Goal: Transaction & Acquisition: Purchase product/service

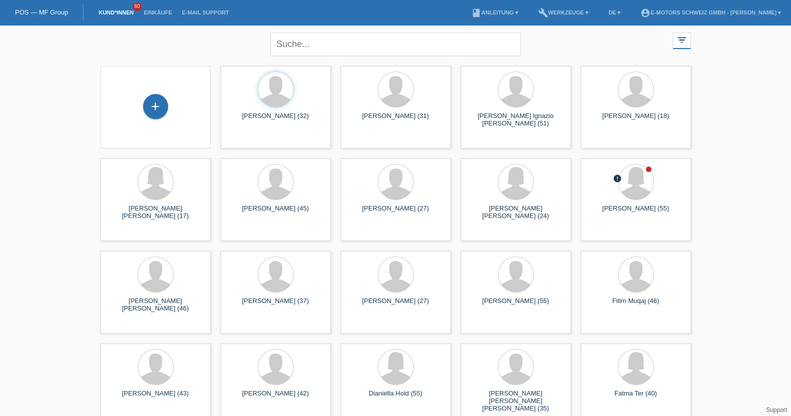
click at [156, 8] on li "Einkäufe" at bounding box center [158, 13] width 38 height 26
click at [157, 10] on link "Einkäufe" at bounding box center [158, 13] width 38 height 6
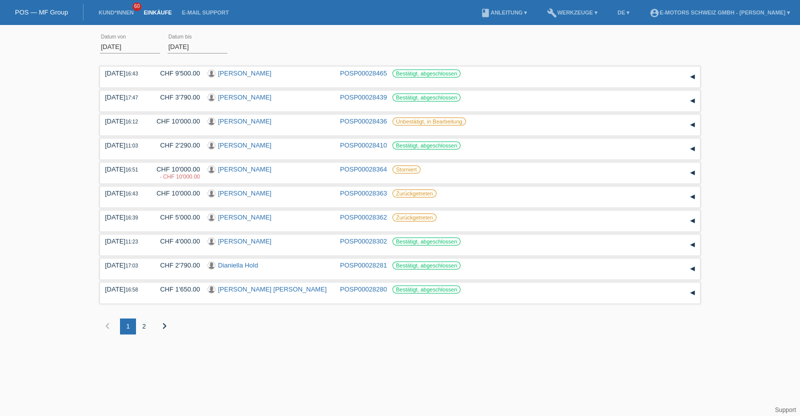
click at [157, 10] on link "Einkäufe" at bounding box center [158, 13] width 38 height 6
click at [145, 329] on div "2" at bounding box center [144, 327] width 16 height 16
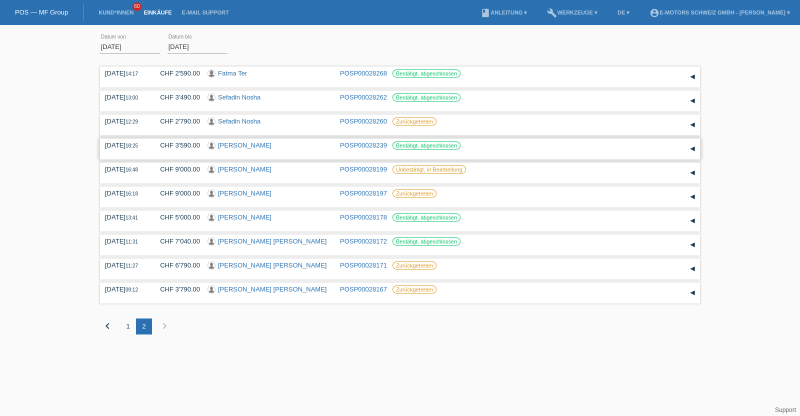
drag, startPoint x: 235, startPoint y: 157, endPoint x: 240, endPoint y: 156, distance: 5.7
click at [240, 156] on div "02.10.2025 18:25 CHF 3'590.00 Ferik Vasari POSP00028239 Bestätigt, abgeschlosse…" at bounding box center [400, 149] width 600 height 21
click at [119, 11] on link "Kund*innen" at bounding box center [116, 13] width 45 height 6
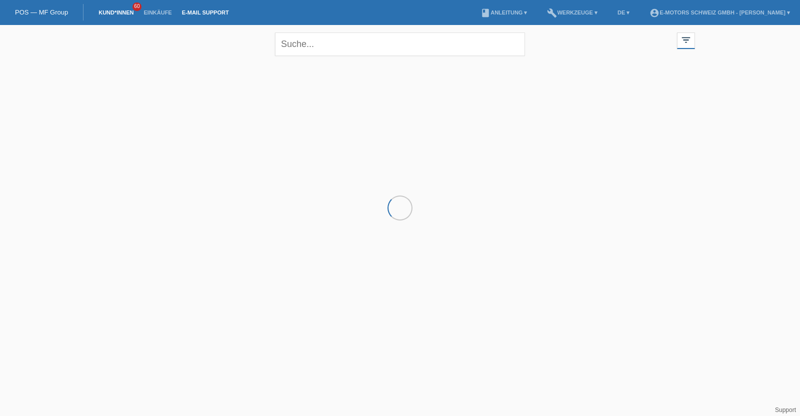
click at [191, 13] on link "E-Mail Support" at bounding box center [205, 13] width 57 height 6
click at [133, 11] on link "Kund*innen" at bounding box center [116, 13] width 45 height 6
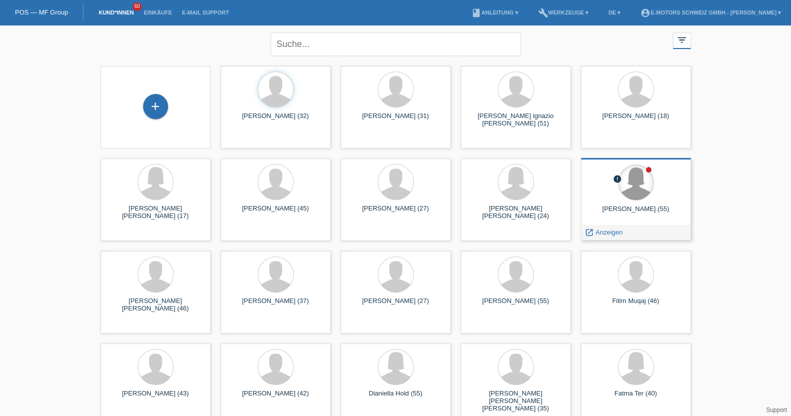
click at [643, 191] on div at bounding box center [635, 182] width 35 height 35
click at [600, 231] on span "Anzeigen" at bounding box center [608, 233] width 27 height 8
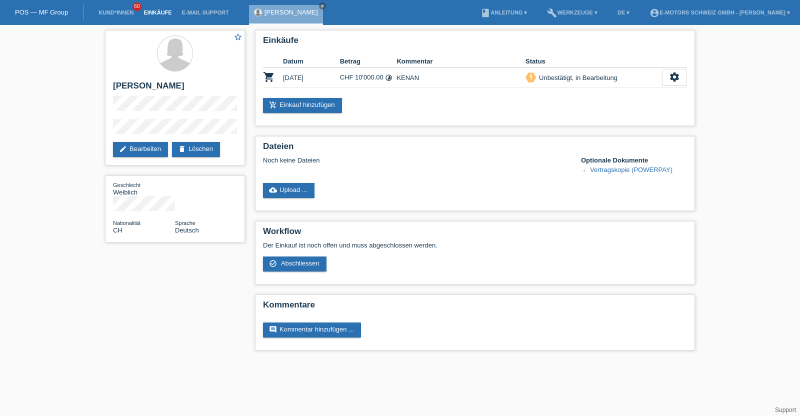
click at [153, 14] on link "Einkäufe" at bounding box center [158, 13] width 38 height 6
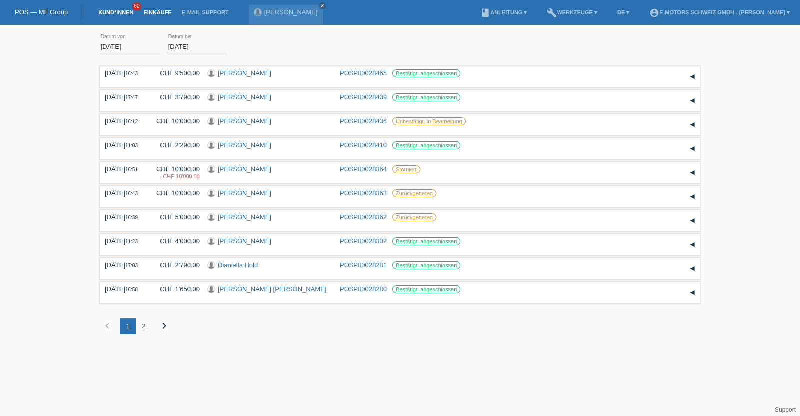
click at [120, 13] on link "Kund*innen" at bounding box center [116, 13] width 45 height 6
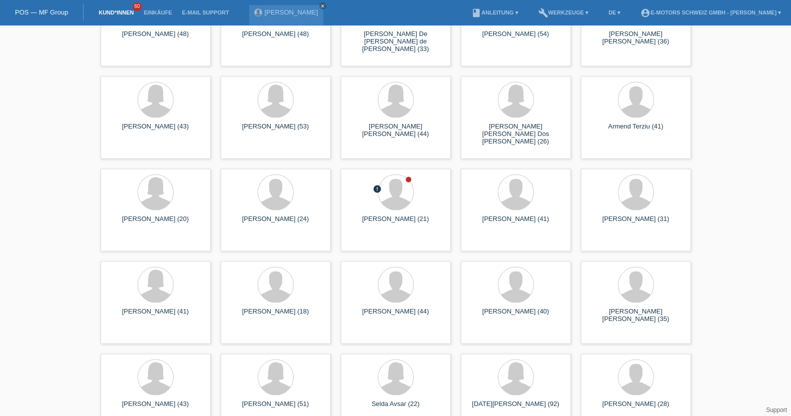
scroll to position [2489, 0]
click at [350, 242] on icon "launch" at bounding box center [349, 242] width 9 height 9
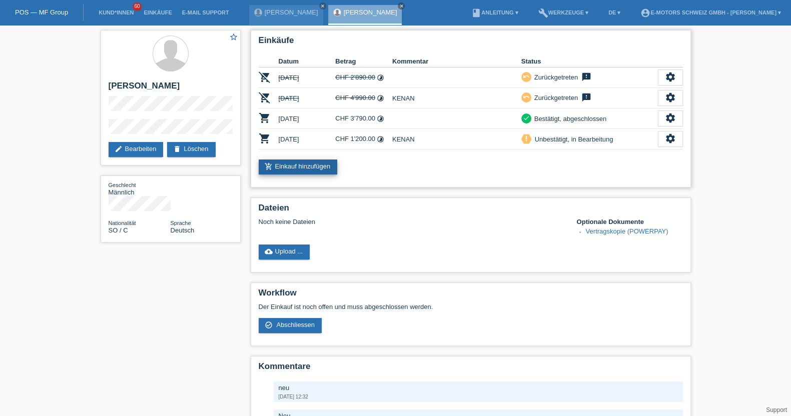
click at [277, 169] on link "add_shopping_cart Einkauf hinzufügen" at bounding box center [298, 167] width 79 height 15
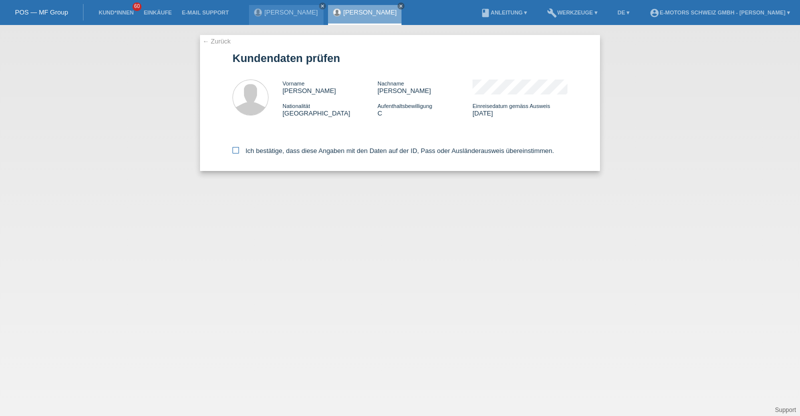
click at [290, 149] on label "Ich bestätige, dass diese Angaben mit den Daten auf der ID, Pass oder Ausländer…" at bounding box center [394, 151] width 322 height 8
click at [239, 149] on input "Ich bestätige, dass diese Angaben mit den Daten auf der ID, Pass oder Ausländer…" at bounding box center [236, 150] width 7 height 7
checkbox input "true"
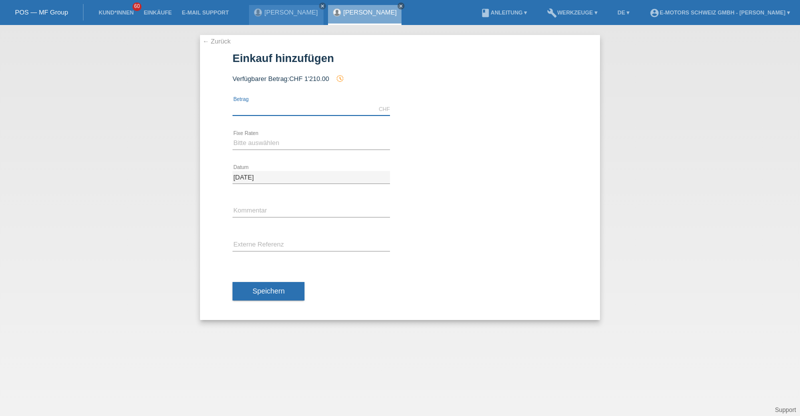
click at [322, 106] on input "text" at bounding box center [312, 109] width 158 height 13
type input "3790.00"
click at [274, 155] on div "Bitte auswählen 12 Raten 24 Raten 36 Raten 48 Raten error Fixe Raten" at bounding box center [312, 144] width 158 height 34
click at [274, 153] on div "Bitte auswählen 12 Raten 24 Raten 36 Raten 48 Raten error Fixe Raten" at bounding box center [312, 144] width 158 height 34
click at [274, 144] on select "Bitte auswählen 12 Raten 24 Raten 36 Raten 48 Raten" at bounding box center [312, 143] width 158 height 12
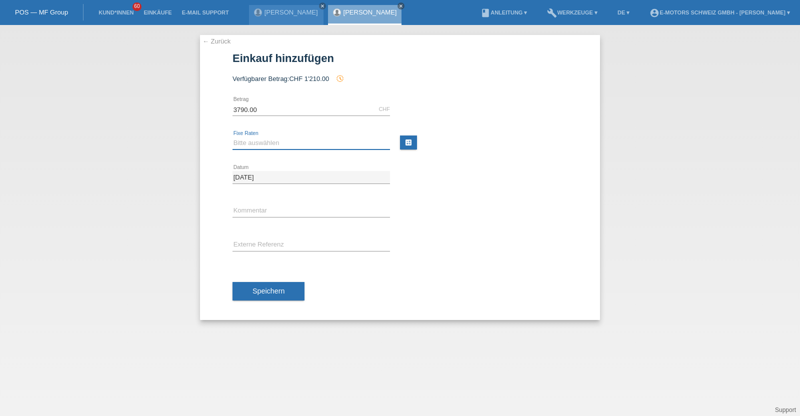
select select "214"
click at [233, 137] on select "Bitte auswählen 12 Raten 24 Raten 36 Raten 48 Raten" at bounding box center [312, 143] width 158 height 12
click at [280, 287] on span "Speichern" at bounding box center [269, 291] width 32 height 8
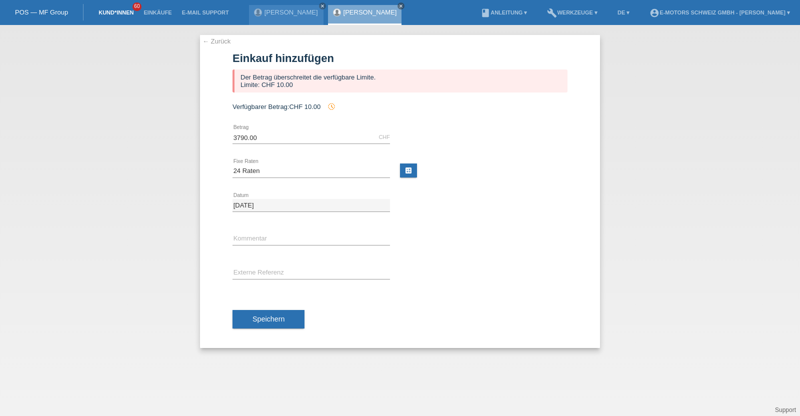
click at [115, 11] on link "Kund*innen" at bounding box center [116, 13] width 45 height 6
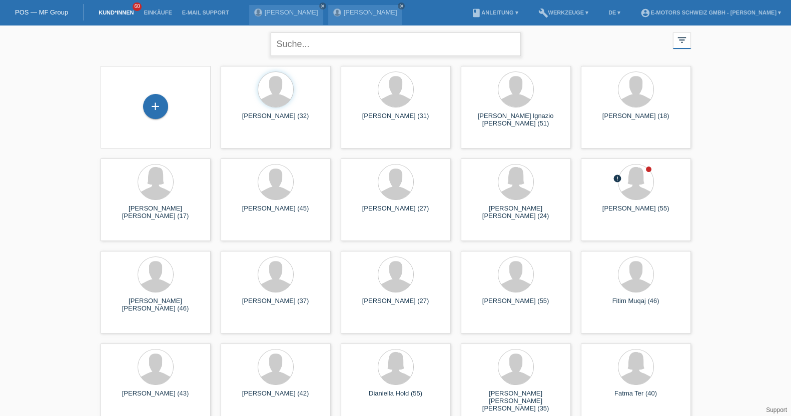
click at [295, 36] on input "text" at bounding box center [396, 45] width 250 height 24
type input "kenan"
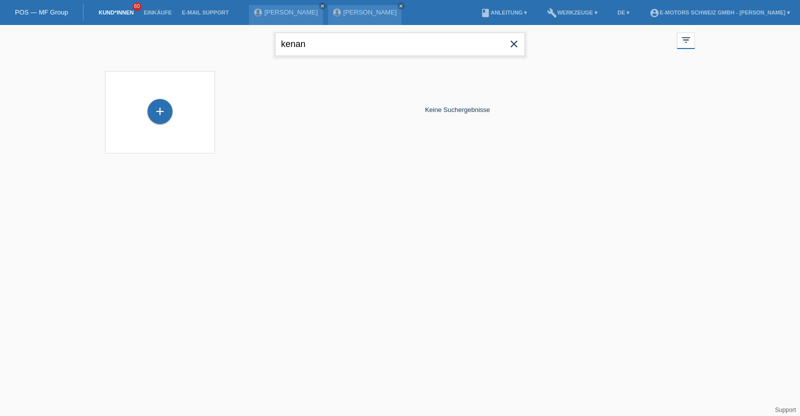
click at [293, 44] on input "kenan" at bounding box center [400, 45] width 250 height 24
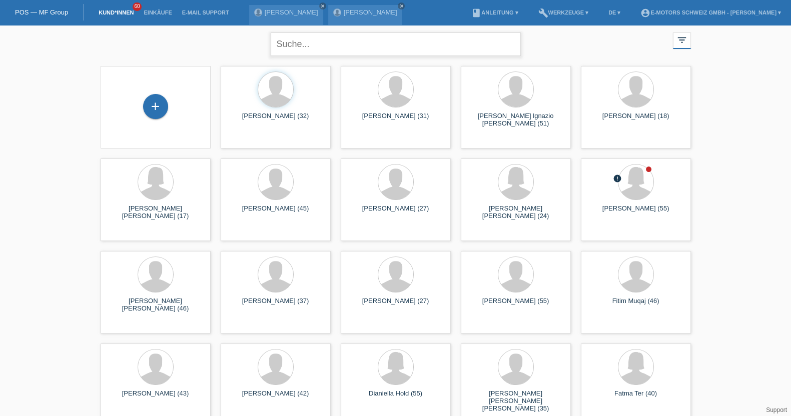
click at [293, 44] on input "text" at bounding box center [396, 45] width 250 height 24
type input "[PERSON_NAME]"
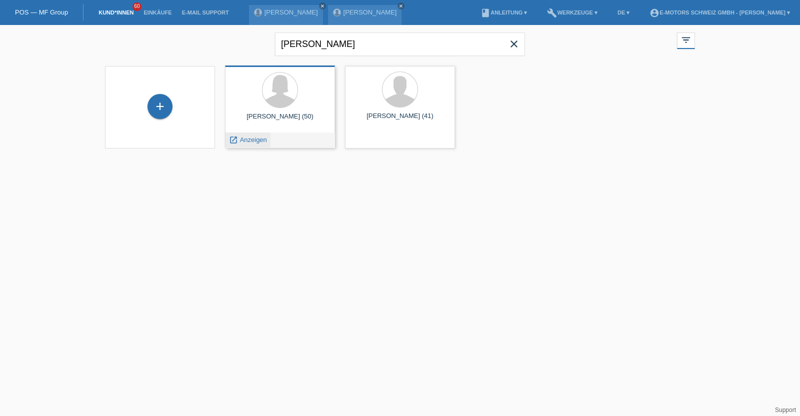
click at [255, 139] on span "Anzeigen" at bounding box center [253, 140] width 27 height 8
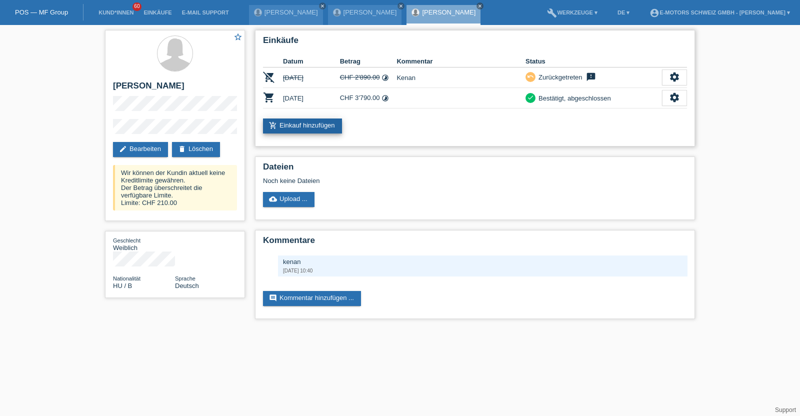
click at [306, 123] on link "add_shopping_cart Einkauf hinzufügen" at bounding box center [302, 126] width 79 height 15
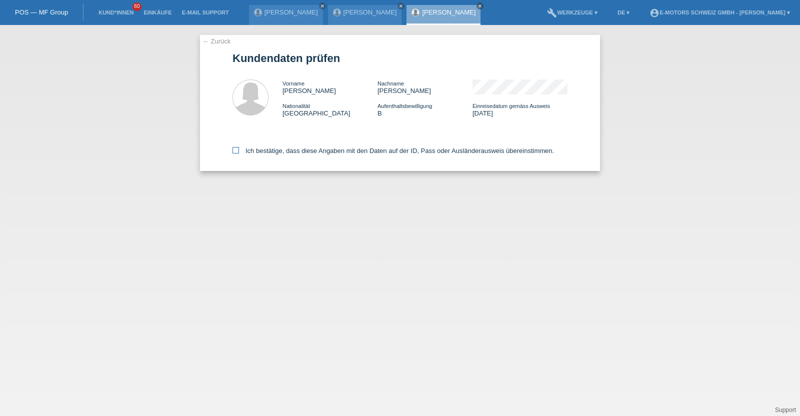
click at [341, 151] on label "Ich bestätige, dass diese Angaben mit den Daten auf der ID, Pass oder Ausländer…" at bounding box center [394, 151] width 322 height 8
click at [239, 151] on input "Ich bestätige, dass diese Angaben mit den Daten auf der ID, Pass oder Ausländer…" at bounding box center [236, 150] width 7 height 7
checkbox input "true"
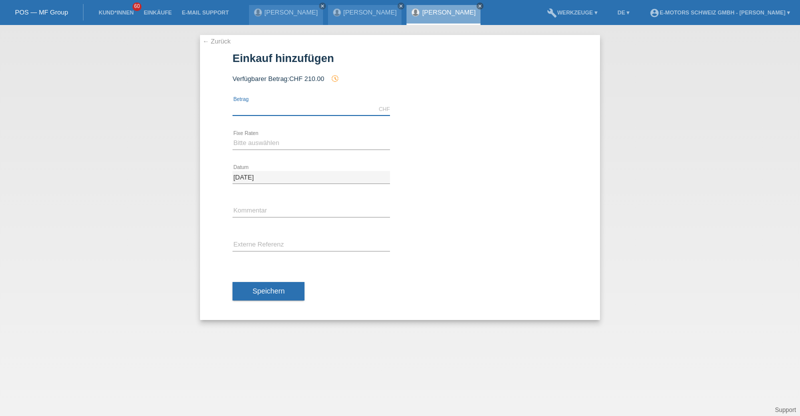
click at [313, 104] on input "text" at bounding box center [312, 109] width 158 height 13
type input "2890.00"
click at [303, 150] on icon at bounding box center [312, 150] width 158 height 1
click at [298, 148] on select "Bitte auswählen 12 Raten 24 Raten 36 Raten 48 Raten" at bounding box center [312, 143] width 158 height 12
select select "214"
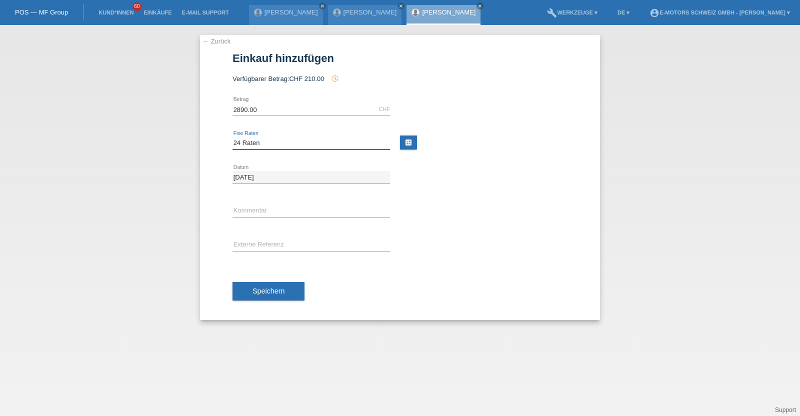
click at [233, 137] on select "Bitte auswählen 12 Raten 24 Raten 36 Raten 48 Raten" at bounding box center [312, 143] width 158 height 12
click at [284, 299] on button "Speichern" at bounding box center [269, 291] width 72 height 19
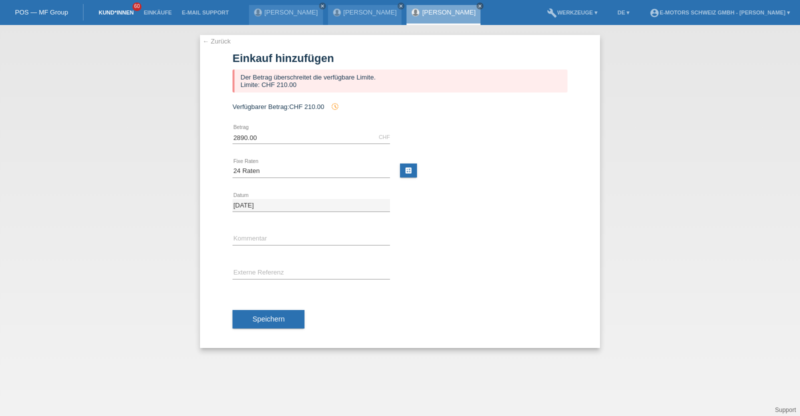
click at [104, 16] on link "Kund*innen" at bounding box center [116, 13] width 45 height 6
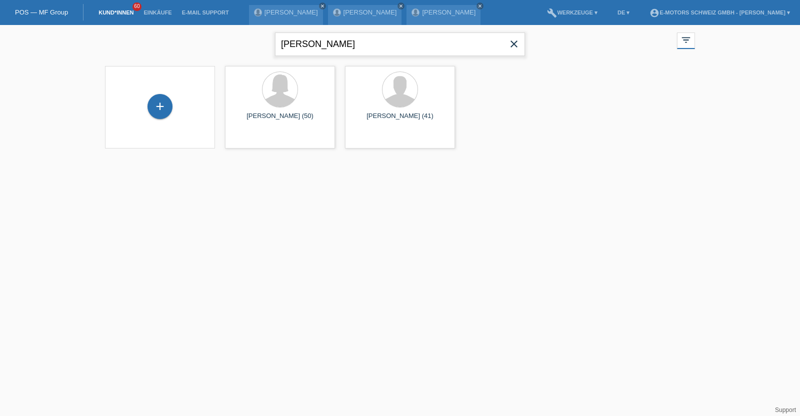
click at [366, 48] on input "kuruc" at bounding box center [400, 45] width 250 height 24
type input "sze"
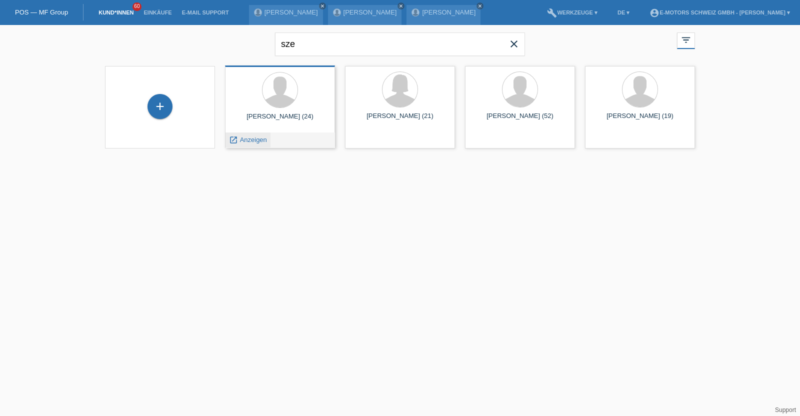
click at [253, 137] on span "Anzeigen" at bounding box center [253, 140] width 27 height 8
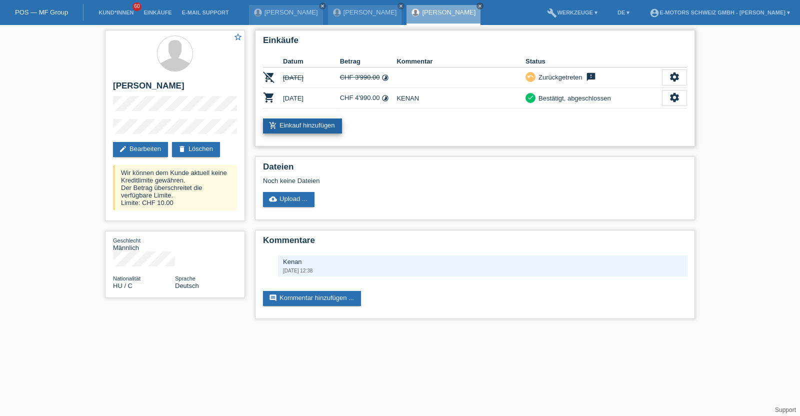
click at [318, 122] on link "add_shopping_cart Einkauf hinzufügen" at bounding box center [302, 126] width 79 height 15
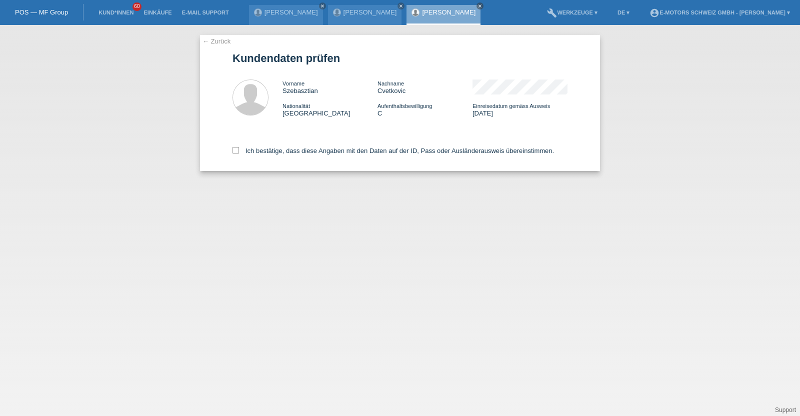
click at [314, 156] on div "Ich bestätige, dass diese Angaben mit den Daten auf der ID, Pass oder Ausländer…" at bounding box center [400, 149] width 335 height 44
click at [314, 154] on label "Ich bestätige, dass diese Angaben mit den Daten auf der ID, Pass oder Ausländer…" at bounding box center [394, 151] width 322 height 8
click at [239, 154] on input "Ich bestätige, dass diese Angaben mit den Daten auf der ID, Pass oder Ausländer…" at bounding box center [236, 150] width 7 height 7
checkbox input "true"
click at [314, 151] on label "Ich bestätige, dass diese Angaben mit den Daten auf der ID, Pass oder Ausländer…" at bounding box center [394, 151] width 322 height 8
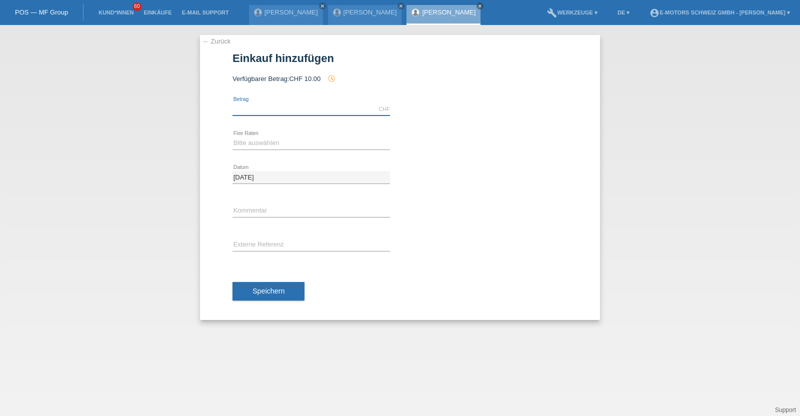
click at [311, 109] on input "text" at bounding box center [312, 109] width 158 height 13
type input "2890.00"
click at [306, 145] on select "Bitte auswählen 12 Raten 24 Raten 36 Raten 48 Raten" at bounding box center [312, 143] width 158 height 12
select select "215"
click at [233, 137] on select "Bitte auswählen 12 Raten 24 Raten 36 Raten 48 Raten" at bounding box center [312, 143] width 158 height 12
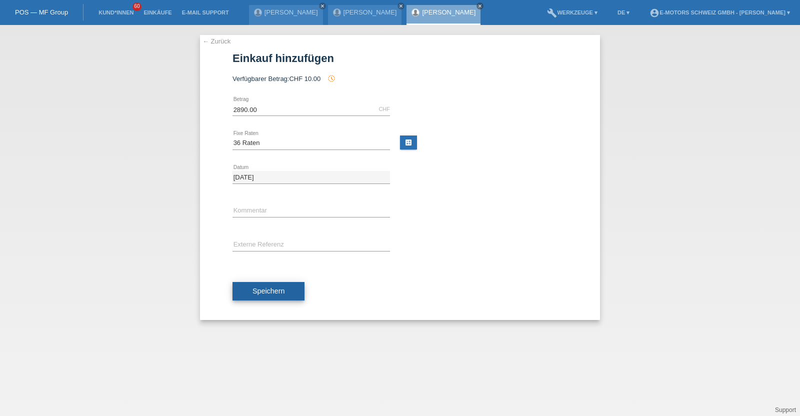
click at [279, 288] on span "Speichern" at bounding box center [269, 291] width 32 height 8
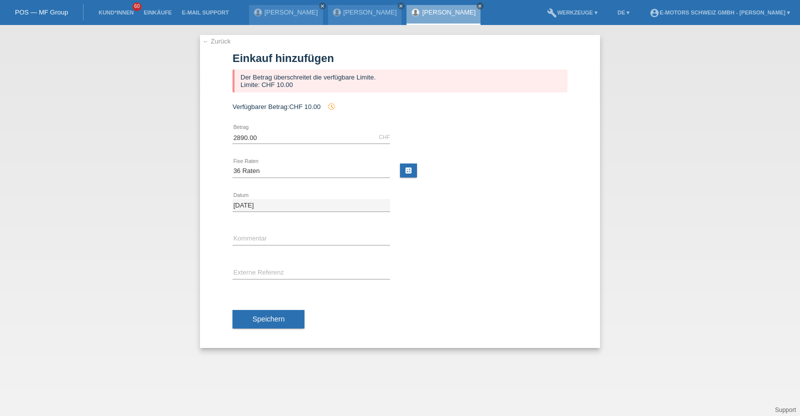
click at [116, 7] on li "Kund*innen 60" at bounding box center [116, 13] width 45 height 26
click at [114, 12] on link "Kund*innen" at bounding box center [116, 13] width 45 height 6
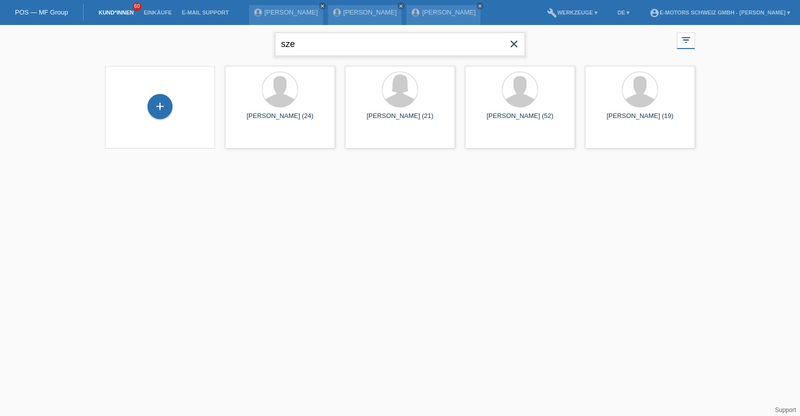
click at [350, 43] on input "sze" at bounding box center [400, 45] width 250 height 24
drag, startPoint x: 293, startPoint y: 43, endPoint x: 255, endPoint y: 44, distance: 38.1
click at [255, 44] on div "szekaiser close filter_list view_module Alle Kund*innen anzeigen star Markierte…" at bounding box center [400, 43] width 600 height 36
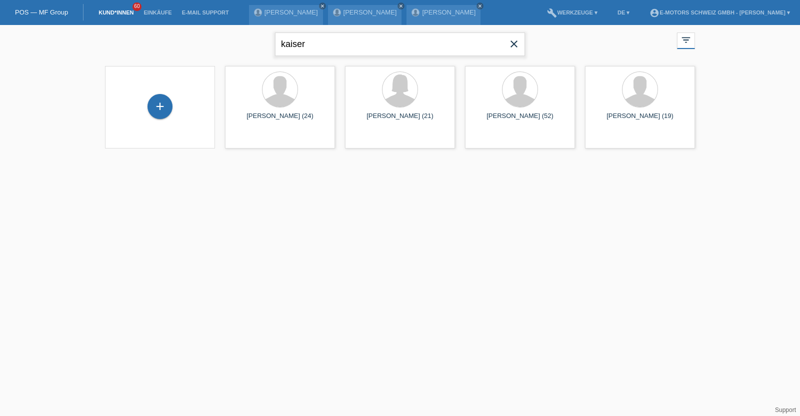
type input "kaiser"
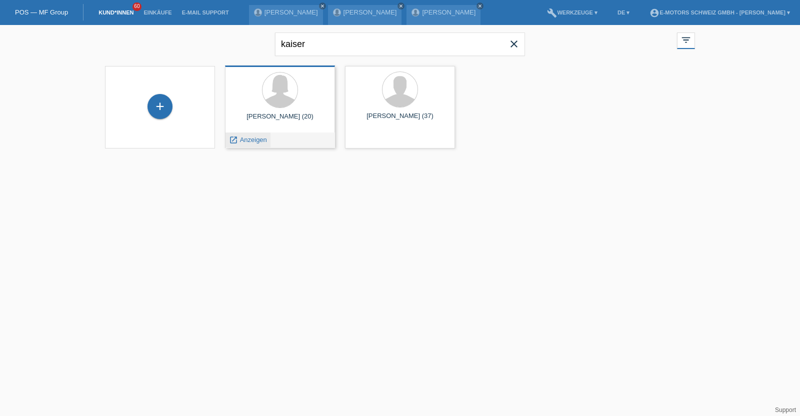
click at [250, 139] on span "Anzeigen" at bounding box center [253, 140] width 27 height 8
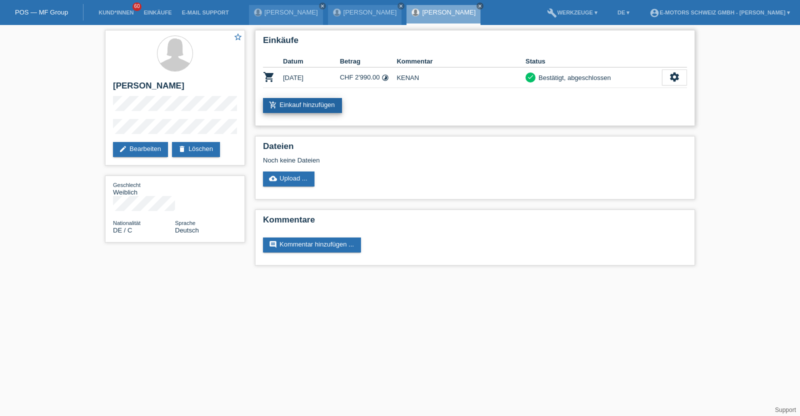
click at [309, 108] on link "add_shopping_cart Einkauf hinzufügen" at bounding box center [302, 105] width 79 height 15
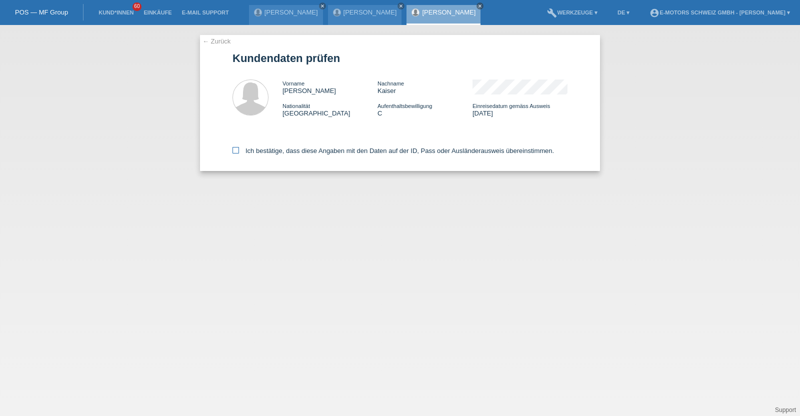
click at [288, 155] on div "Ich bestätige, dass diese Angaben mit den Daten auf der ID, Pass oder Ausländer…" at bounding box center [400, 149] width 335 height 44
click at [305, 154] on label "Ich bestätige, dass diese Angaben mit den Daten auf der ID, Pass oder Ausländer…" at bounding box center [394, 151] width 322 height 8
click at [239, 154] on input "Ich bestätige, dass diese Angaben mit den Daten auf der ID, Pass oder Ausländer…" at bounding box center [236, 150] width 7 height 7
checkbox input "true"
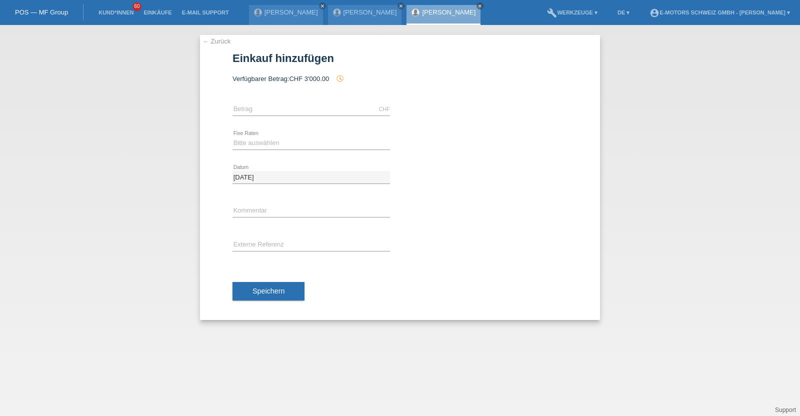
click at [301, 102] on div "CHF error [GEOGRAPHIC_DATA]" at bounding box center [312, 110] width 158 height 34
click at [301, 111] on input "text" at bounding box center [312, 109] width 158 height 13
type input "2890.00"
click at [306, 140] on select "Bitte auswählen 12 Raten 24 Raten 36 Raten 48 Raten" at bounding box center [312, 143] width 158 height 12
select select "213"
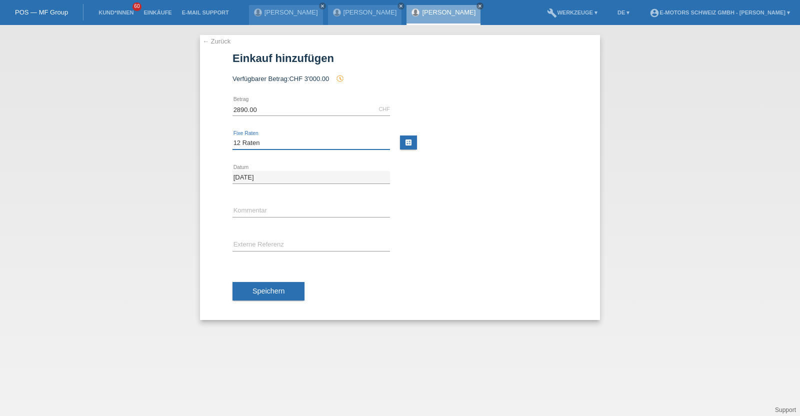
click at [233, 137] on select "Bitte auswählen 12 Raten 24 Raten 36 Raten 48 Raten" at bounding box center [312, 143] width 158 height 12
click at [282, 291] on span "Speichern" at bounding box center [269, 291] width 32 height 8
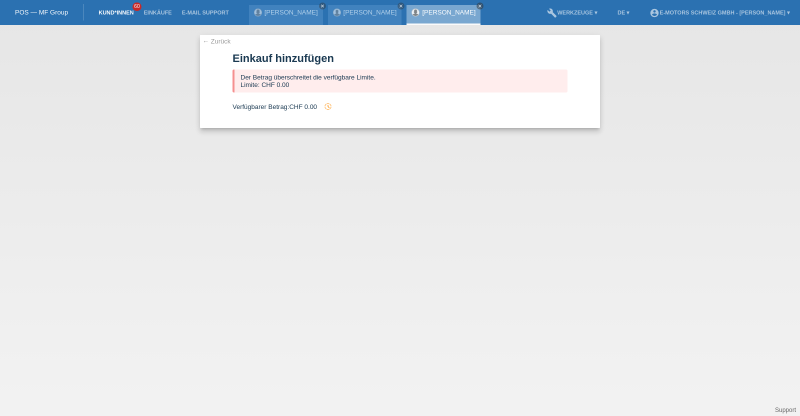
click at [110, 15] on link "Kund*innen" at bounding box center [116, 13] width 45 height 6
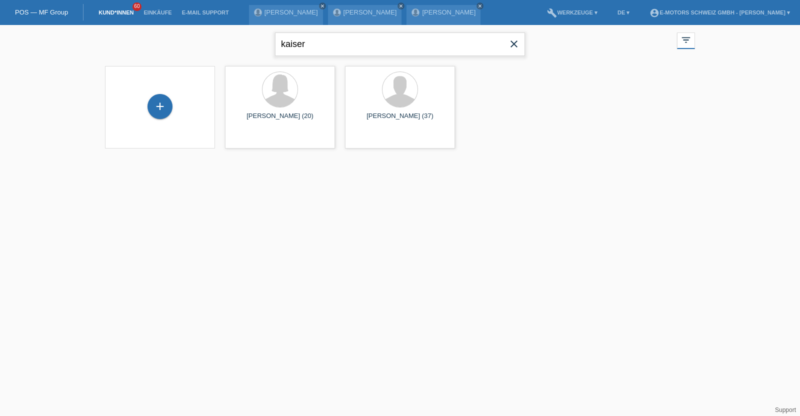
click at [290, 38] on input "kaiser" at bounding box center [400, 45] width 250 height 24
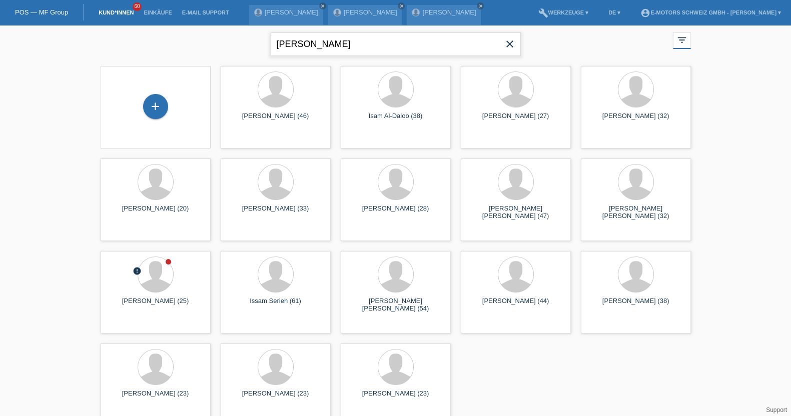
click at [321, 44] on input "sam" at bounding box center [396, 45] width 250 height 24
type input "stephen"
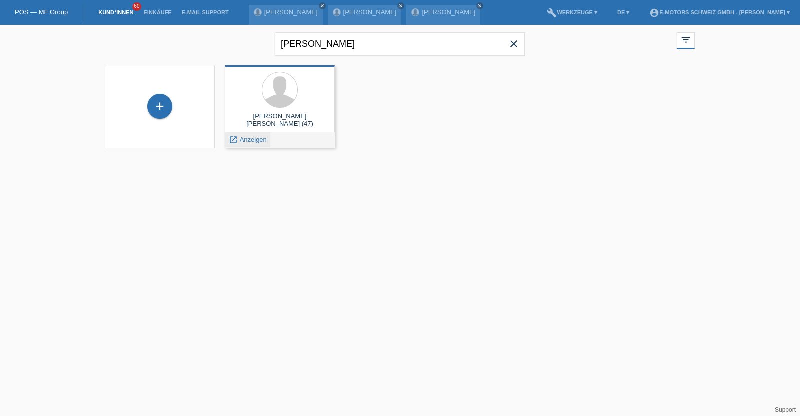
click at [248, 138] on span "Anzeigen" at bounding box center [253, 140] width 27 height 8
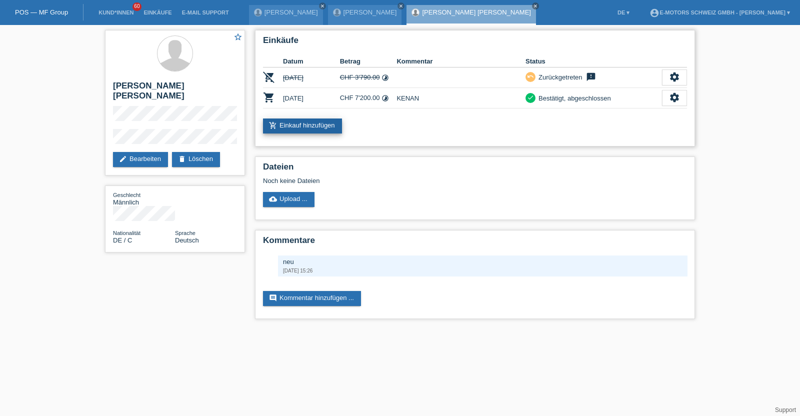
click at [308, 129] on link "add_shopping_cart Einkauf hinzufügen" at bounding box center [302, 126] width 79 height 15
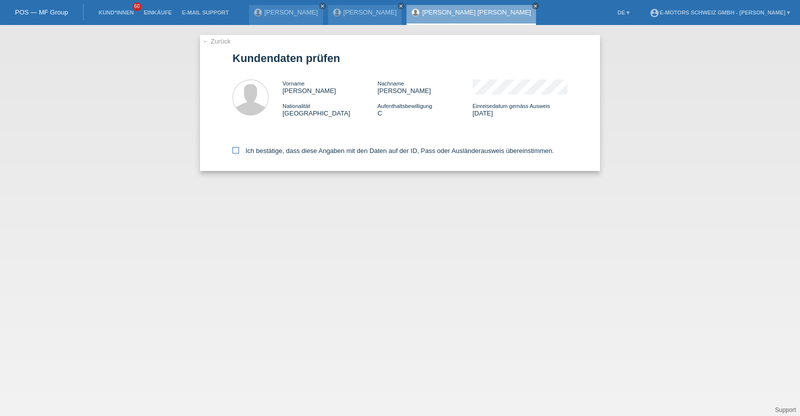
click at [293, 148] on label "Ich bestätige, dass diese Angaben mit den Daten auf der ID, Pass oder Ausländer…" at bounding box center [394, 151] width 322 height 8
click at [239, 148] on input "Ich bestätige, dass diese Angaben mit den Daten auf der ID, Pass oder Ausländer…" at bounding box center [236, 150] width 7 height 7
checkbox input "true"
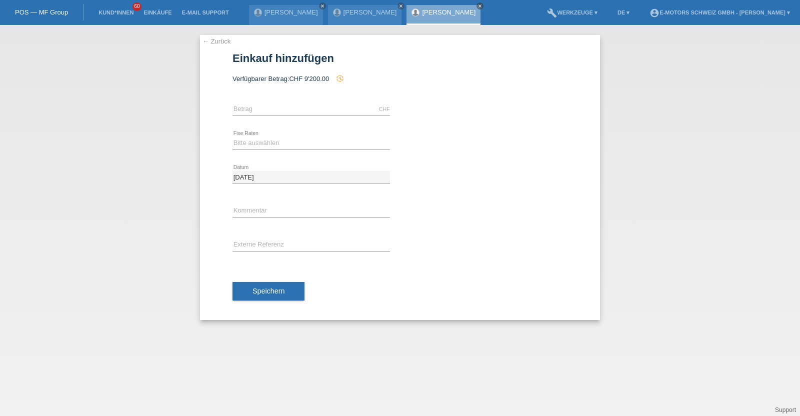
click at [268, 100] on div "CHF error Betrag" at bounding box center [312, 110] width 158 height 34
click at [270, 109] on input "text" at bounding box center [312, 109] width 158 height 13
type input "2890.00"
click at [278, 137] on select "Bitte auswählen 12 Raten 24 Raten 36 Raten 48 Raten" at bounding box center [312, 143] width 158 height 12
select select "214"
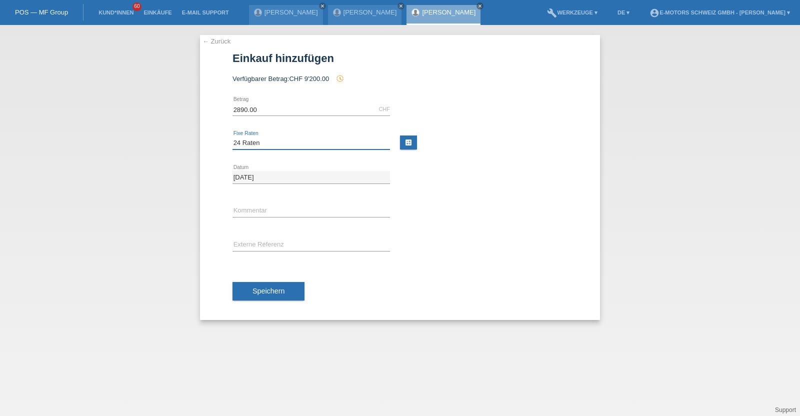
click at [233, 137] on select "Bitte auswählen 12 Raten 24 Raten 36 Raten 48 Raten" at bounding box center [312, 143] width 158 height 12
click at [281, 212] on input "text" at bounding box center [312, 211] width 158 height 13
type input "KENAN"
click at [268, 291] on span "Speichern" at bounding box center [269, 291] width 32 height 8
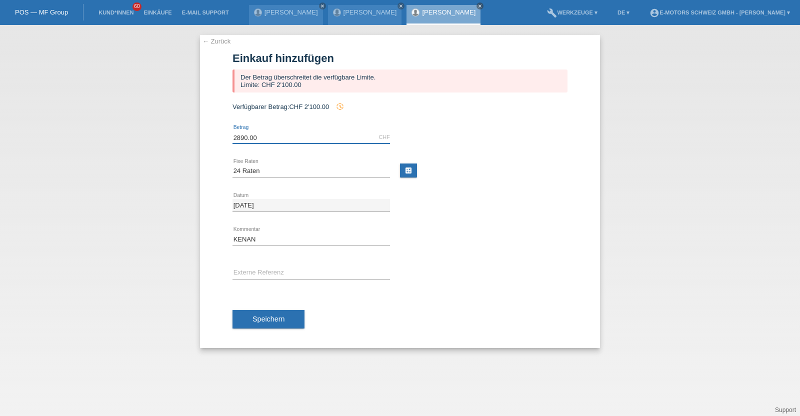
drag, startPoint x: 269, startPoint y: 133, endPoint x: 191, endPoint y: 121, distance: 79.0
click at [191, 121] on div "← Zurück Einkauf hinzufügen Der Betrag überschreitet die verfügbare Limite. Lim…" at bounding box center [400, 220] width 800 height 391
type input "2100.00"
click at [266, 171] on select "Bitte auswählen 12 Raten 24 Raten 36 Raten 48 Raten" at bounding box center [312, 171] width 158 height 12
select select "216"
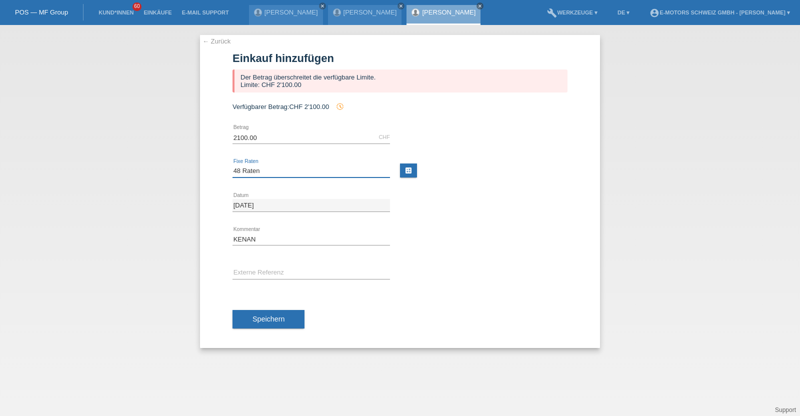
click at [233, 165] on select "Bitte auswählen 12 Raten 24 Raten 36 Raten 48 Raten" at bounding box center [312, 171] width 158 height 12
click at [276, 319] on span "Speichern" at bounding box center [269, 319] width 32 height 8
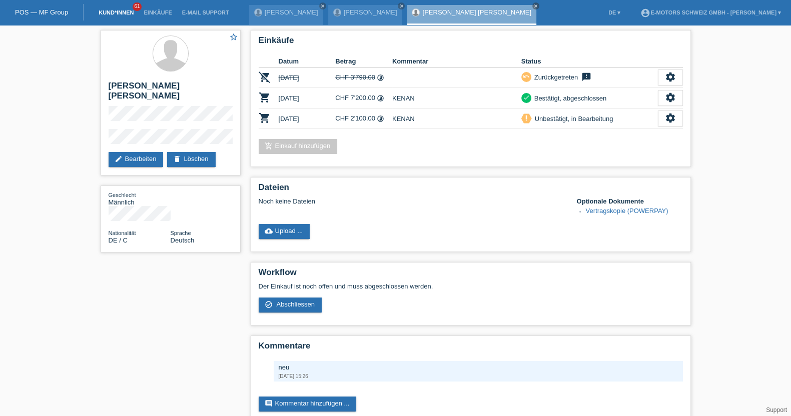
click at [113, 14] on link "Kund*innen" at bounding box center [116, 13] width 45 height 6
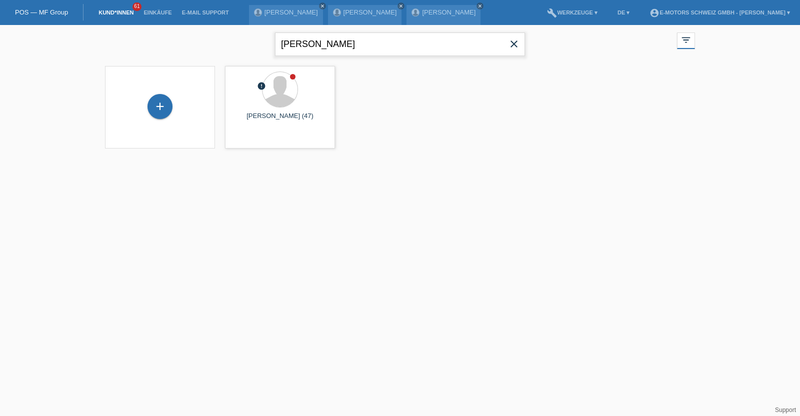
drag, startPoint x: 328, startPoint y: 43, endPoint x: 216, endPoint y: 38, distance: 111.7
click at [216, 38] on div "[PERSON_NAME] close filter_list view_module Alle Kund*innen anzeigen star Marki…" at bounding box center [400, 43] width 600 height 36
type input "demukaj"
click at [256, 138] on span "Anzeigen" at bounding box center [253, 140] width 27 height 8
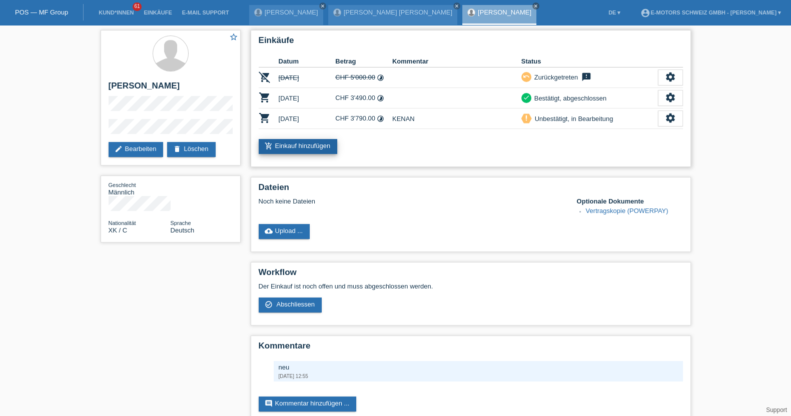
click at [305, 144] on link "add_shopping_cart Einkauf hinzufügen" at bounding box center [298, 146] width 79 height 15
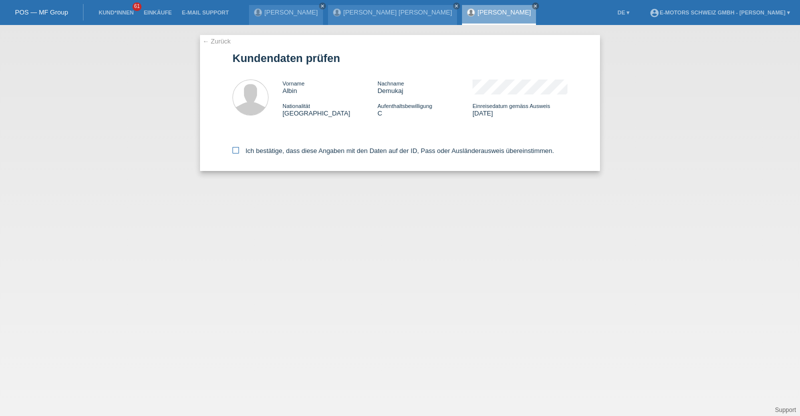
click at [321, 152] on label "Ich bestätige, dass diese Angaben mit den Daten auf der ID, Pass oder Ausländer…" at bounding box center [394, 151] width 322 height 8
click at [239, 152] on input "Ich bestätige, dass diese Angaben mit den Daten auf der ID, Pass oder Ausländer…" at bounding box center [236, 150] width 7 height 7
checkbox input "true"
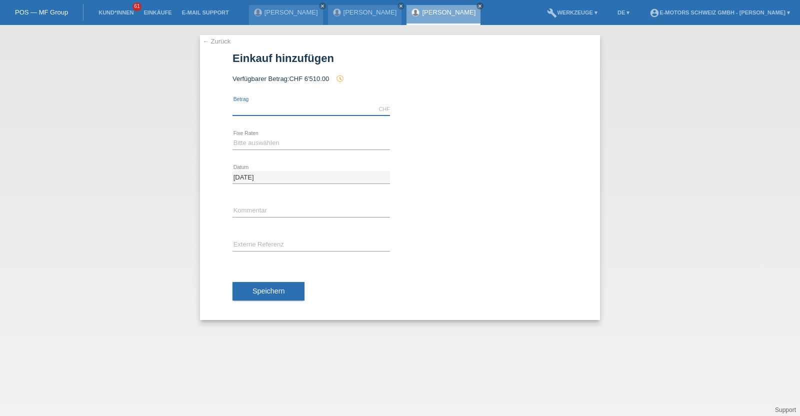
click at [316, 111] on input "text" at bounding box center [312, 109] width 158 height 13
type input "3790.00"
click at [281, 139] on select "Bitte auswählen 12 Raten 24 Raten 36 Raten 48 Raten" at bounding box center [312, 143] width 158 height 12
click at [274, 108] on input "3790.00" at bounding box center [312, 109] width 158 height 13
click at [275, 147] on select "Bitte auswählen 12 Raten 24 Raten 36 Raten 48 Raten" at bounding box center [312, 143] width 158 height 12
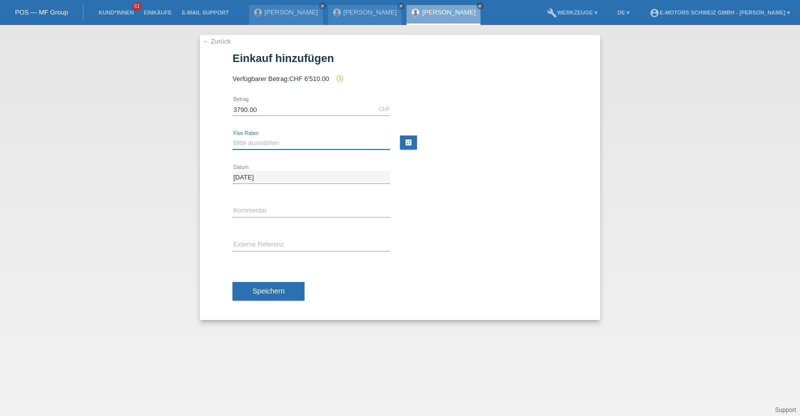
select select "216"
click at [233, 137] on select "Bitte auswählen 12 Raten 24 Raten 36 Raten 48 Raten" at bounding box center [312, 143] width 158 height 12
click at [277, 213] on input "text" at bounding box center [312, 211] width 158 height 13
type input "KENAN"
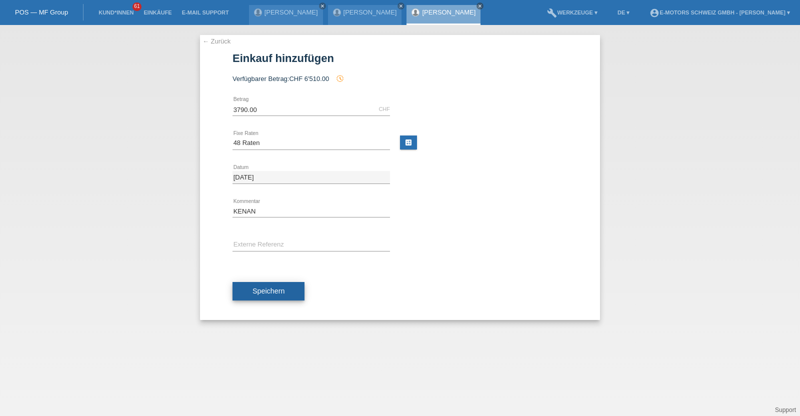
click at [264, 300] on button "Speichern" at bounding box center [269, 291] width 72 height 19
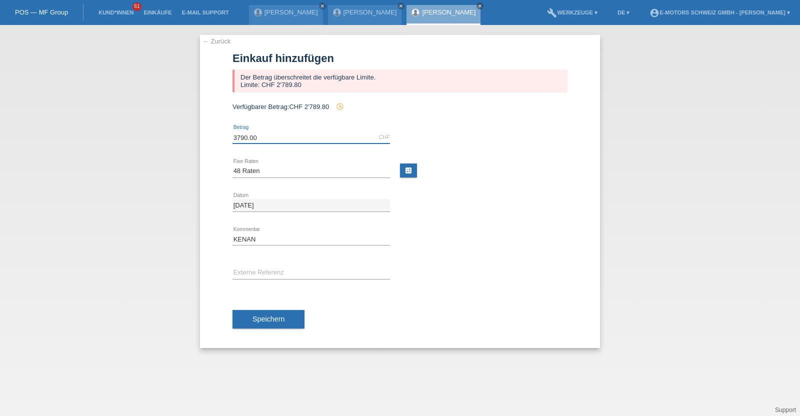
drag, startPoint x: 275, startPoint y: 134, endPoint x: 227, endPoint y: 133, distance: 48.1
click at [227, 133] on div "← Zurück Einkauf hinzufügen Der Betrag überschreitet die verfügbare Limite. Lim…" at bounding box center [400, 191] width 400 height 313
type input "2780.00"
click at [275, 319] on span "Speichern" at bounding box center [269, 319] width 32 height 8
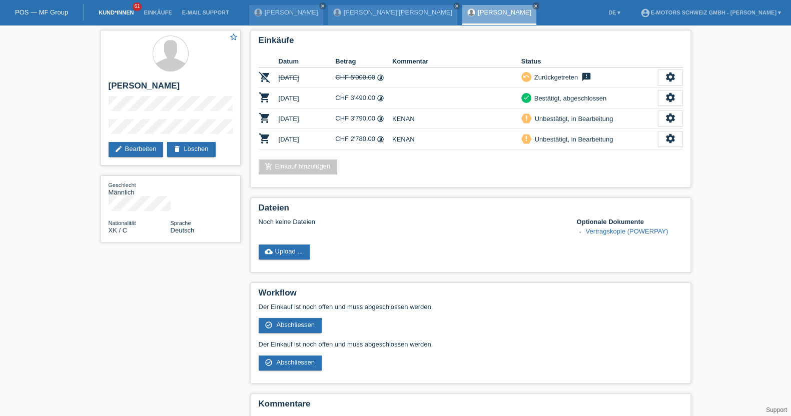
click at [109, 15] on link "Kund*innen" at bounding box center [116, 13] width 45 height 6
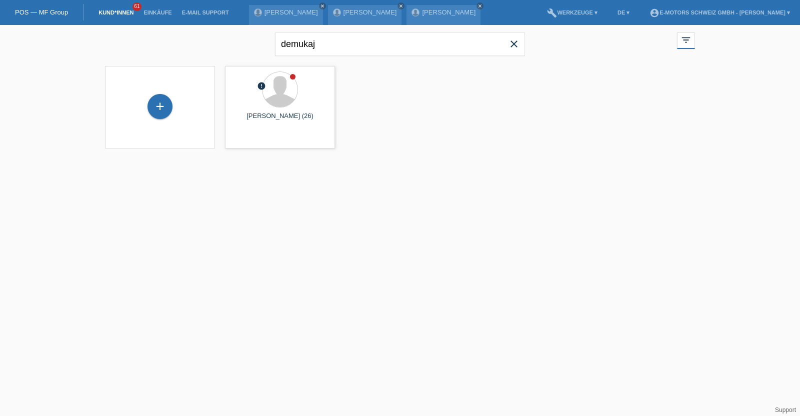
click at [504, 161] on html "POS — MF Group Kund*innen 61 Einkäufe E-Mail Support [PERSON_NAME] close close" at bounding box center [400, 80] width 800 height 161
